Goal: Information Seeking & Learning: Learn about a topic

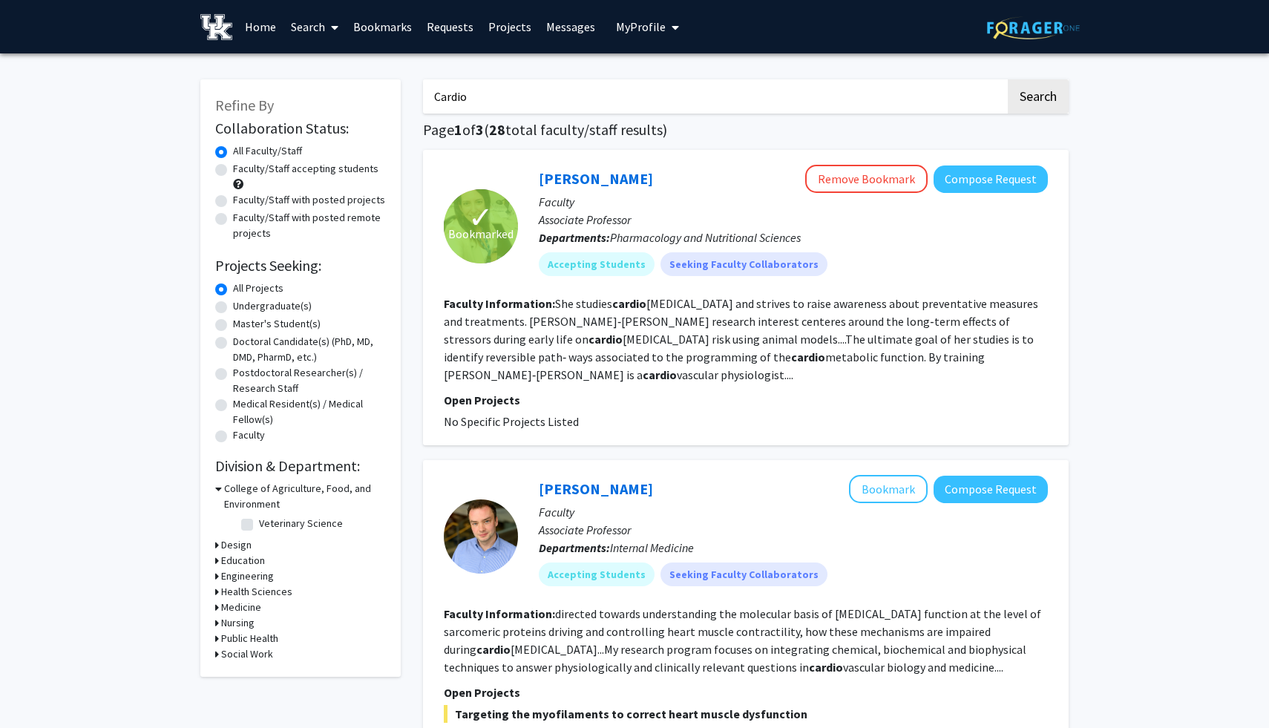
click at [233, 306] on label "Undergraduate(s)" at bounding box center [272, 306] width 79 height 16
click at [233, 306] on input "Undergraduate(s)" at bounding box center [238, 303] width 10 height 10
radio input "true"
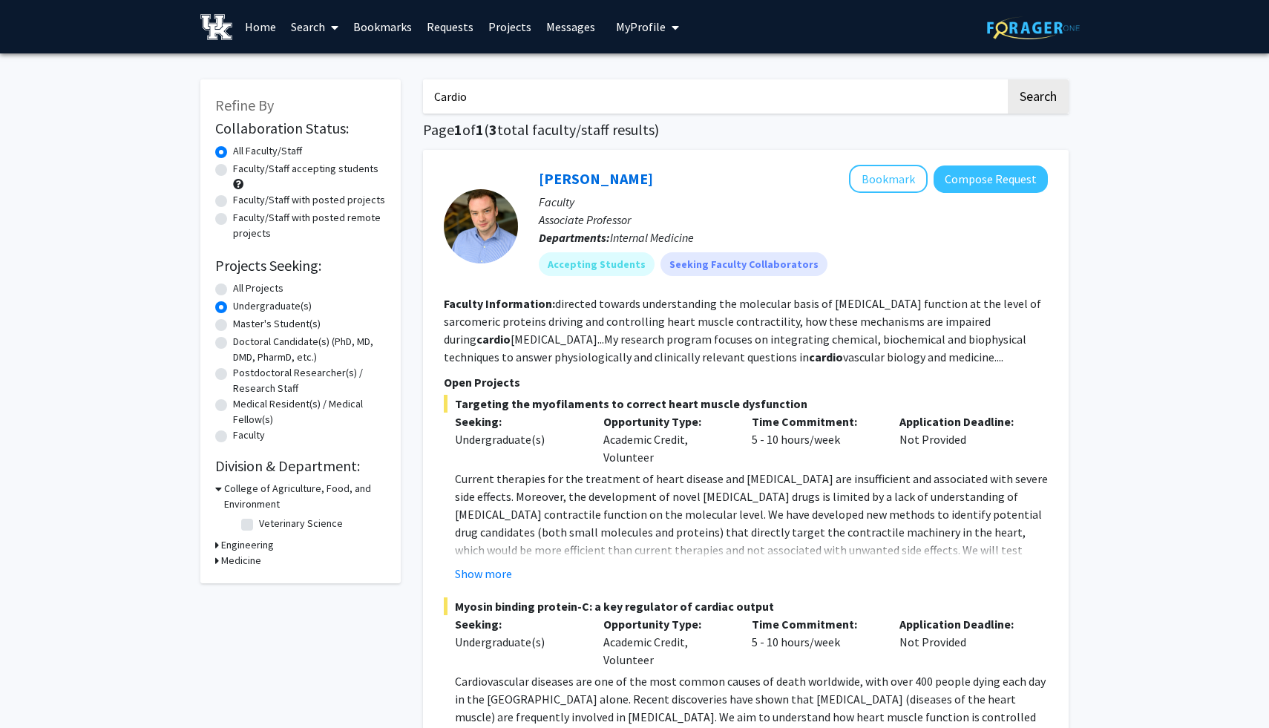
click at [233, 168] on label "Faculty/Staff accepting students" at bounding box center [305, 169] width 145 height 16
click at [233, 168] on input "Faculty/Staff accepting students" at bounding box center [238, 166] width 10 height 10
radio input "true"
click at [217, 563] on icon at bounding box center [217, 561] width 4 height 16
click at [259, 580] on label "Internal Medicine" at bounding box center [297, 580] width 76 height 16
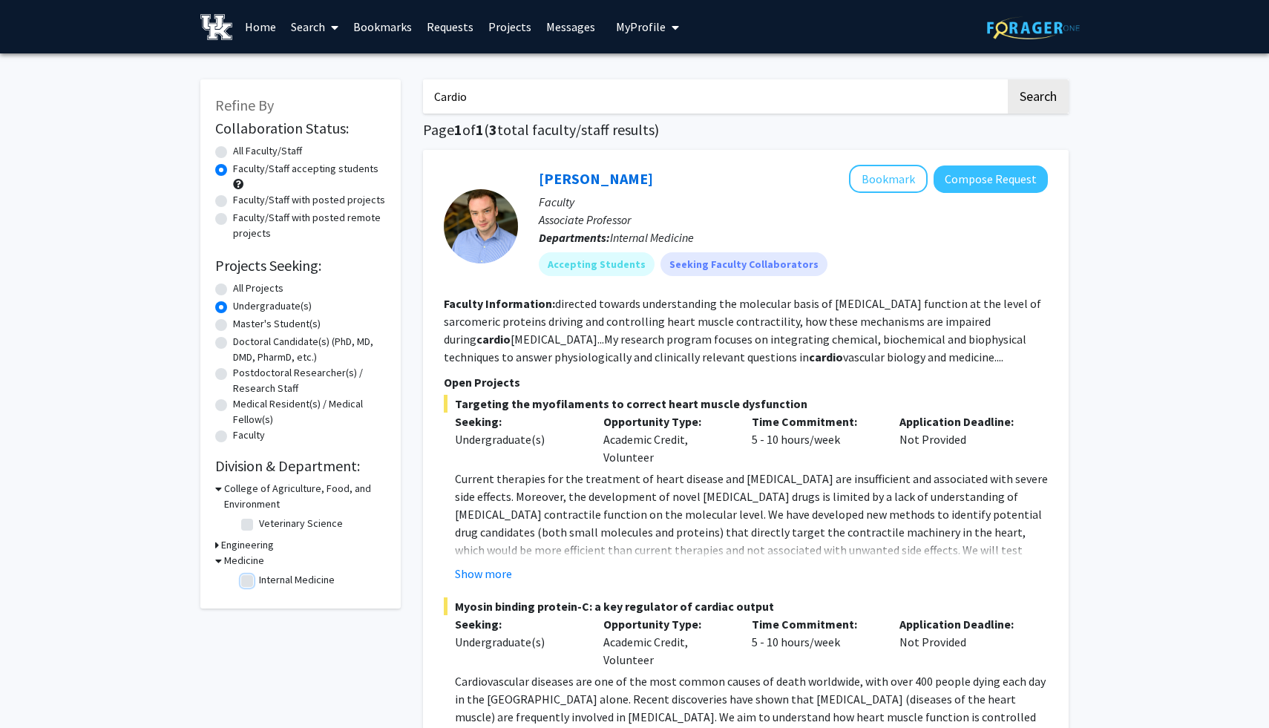
click at [259, 580] on input "Internal Medicine" at bounding box center [264, 577] width 10 height 10
checkbox input "true"
checkbox input "false"
click at [221, 545] on h3 "Engineering" at bounding box center [247, 545] width 53 height 16
click at [259, 564] on label "Biomedical Engineering" at bounding box center [311, 565] width 104 height 16
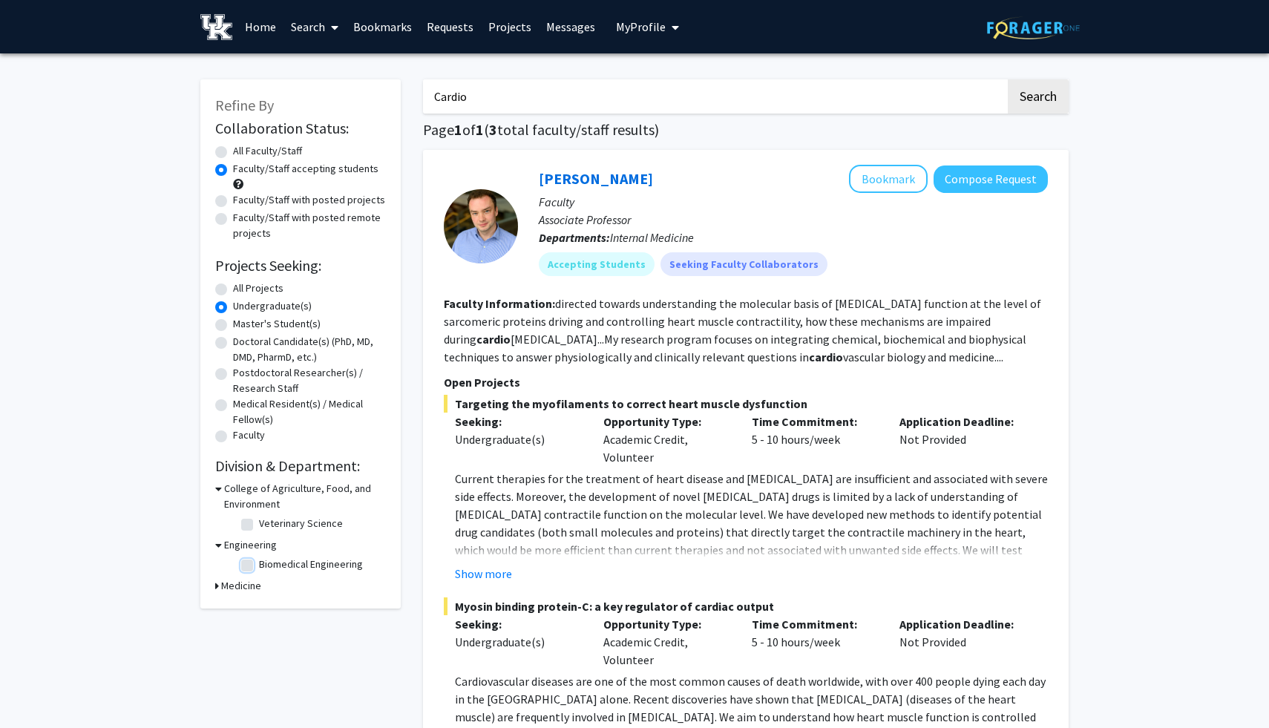
click at [259, 564] on input "Biomedical Engineering" at bounding box center [264, 562] width 10 height 10
checkbox input "true"
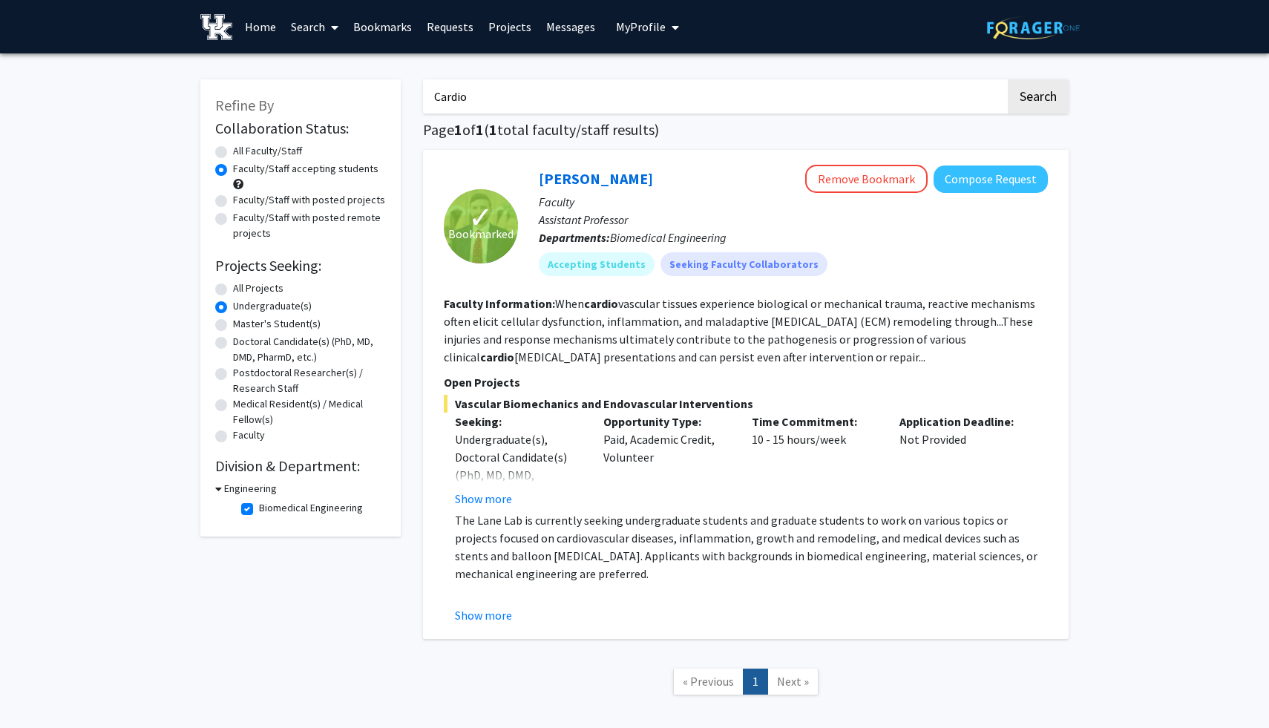
click at [259, 509] on label "Biomedical Engineering" at bounding box center [311, 508] width 104 height 16
click at [259, 509] on input "Biomedical Engineering" at bounding box center [264, 505] width 10 height 10
checkbox input "false"
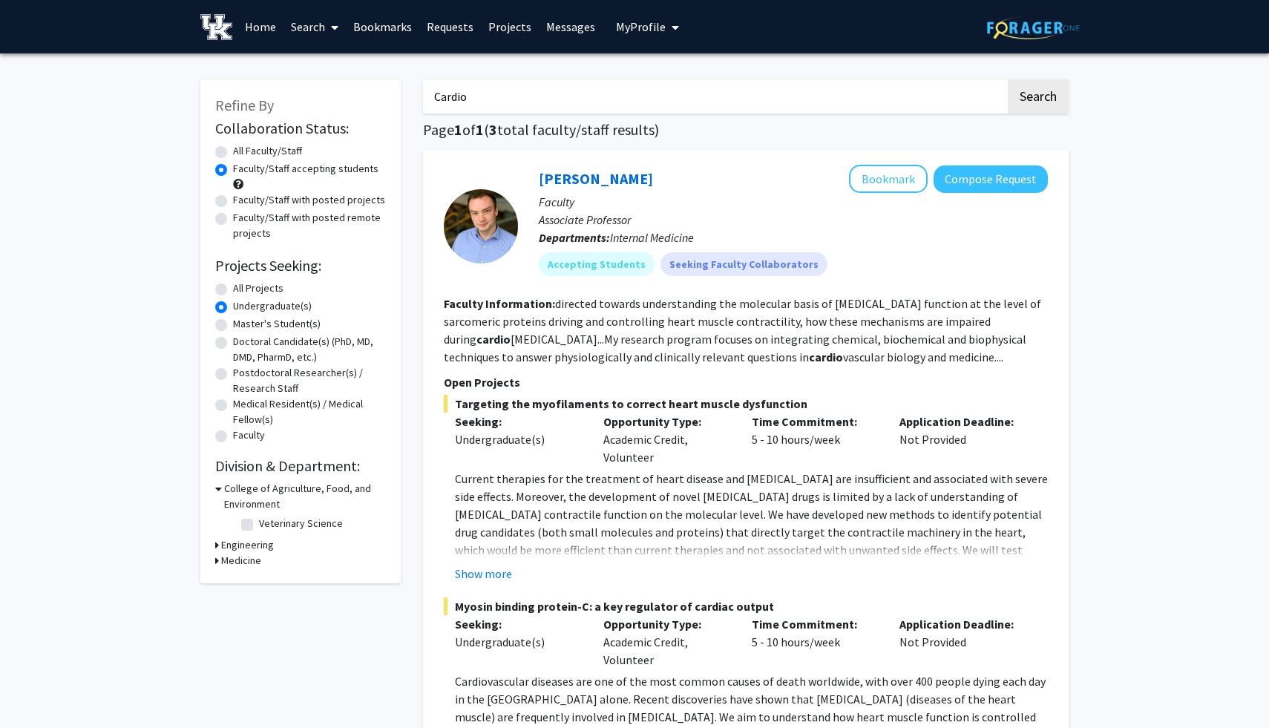
click at [259, 524] on label "Veterinary Science" at bounding box center [301, 524] width 84 height 16
click at [259, 524] on input "Veterinary Science" at bounding box center [264, 521] width 10 height 10
checkbox input "true"
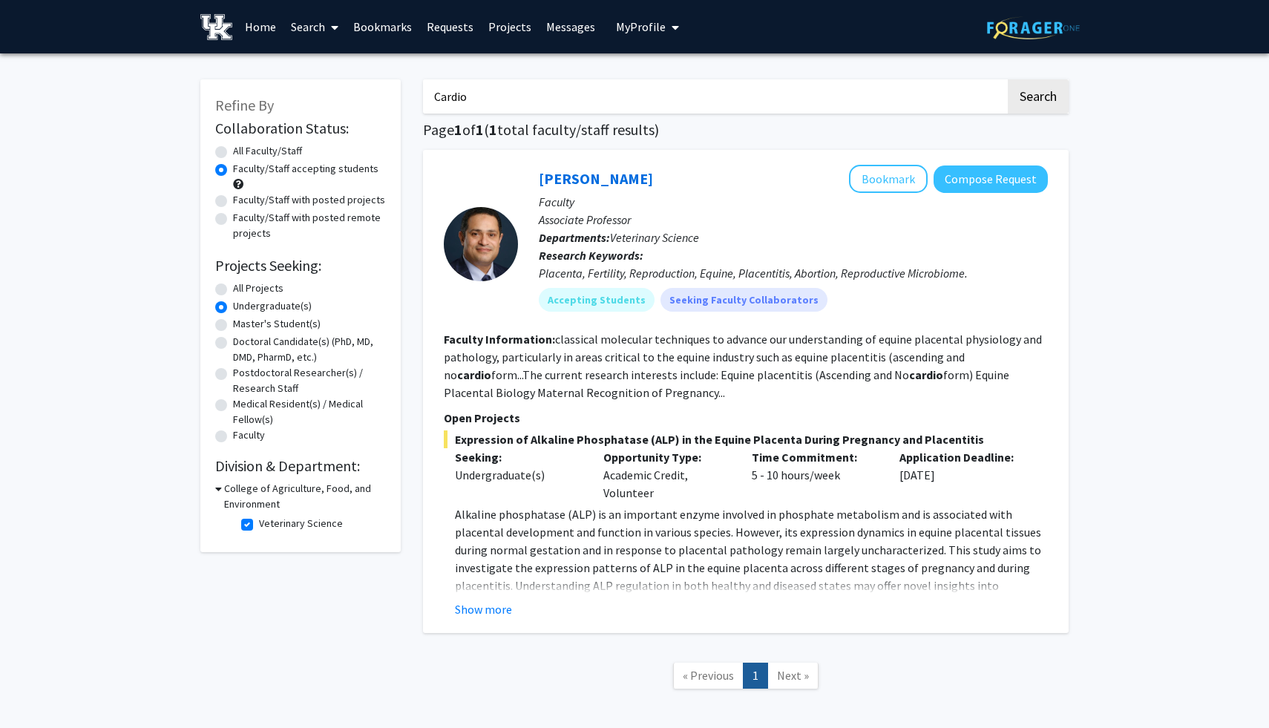
click at [259, 523] on label "Veterinary Science" at bounding box center [301, 524] width 84 height 16
click at [259, 523] on input "Veterinary Science" at bounding box center [264, 521] width 10 height 10
checkbox input "false"
